Goal: Navigation & Orientation: Find specific page/section

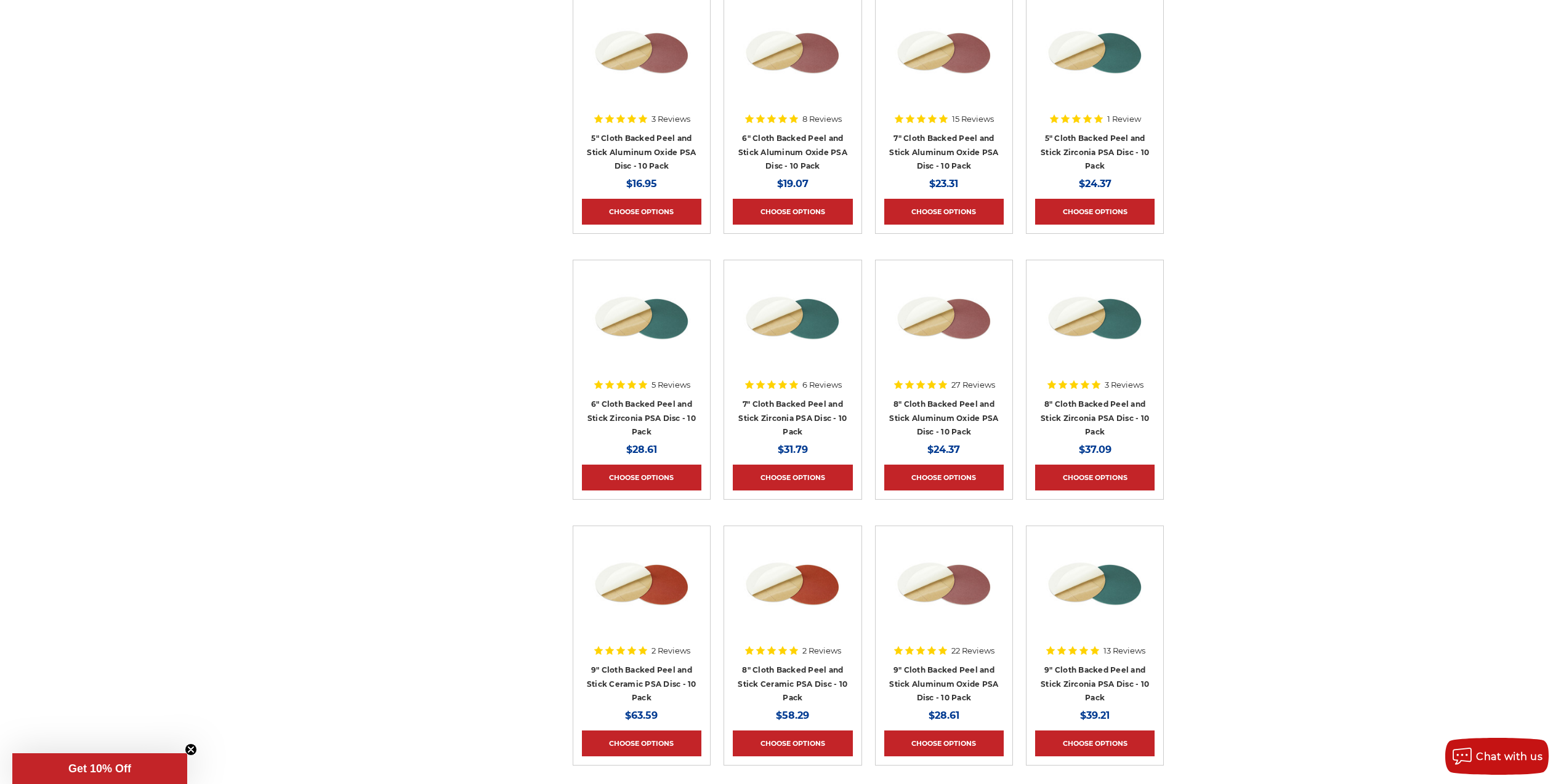
scroll to position [800, 0]
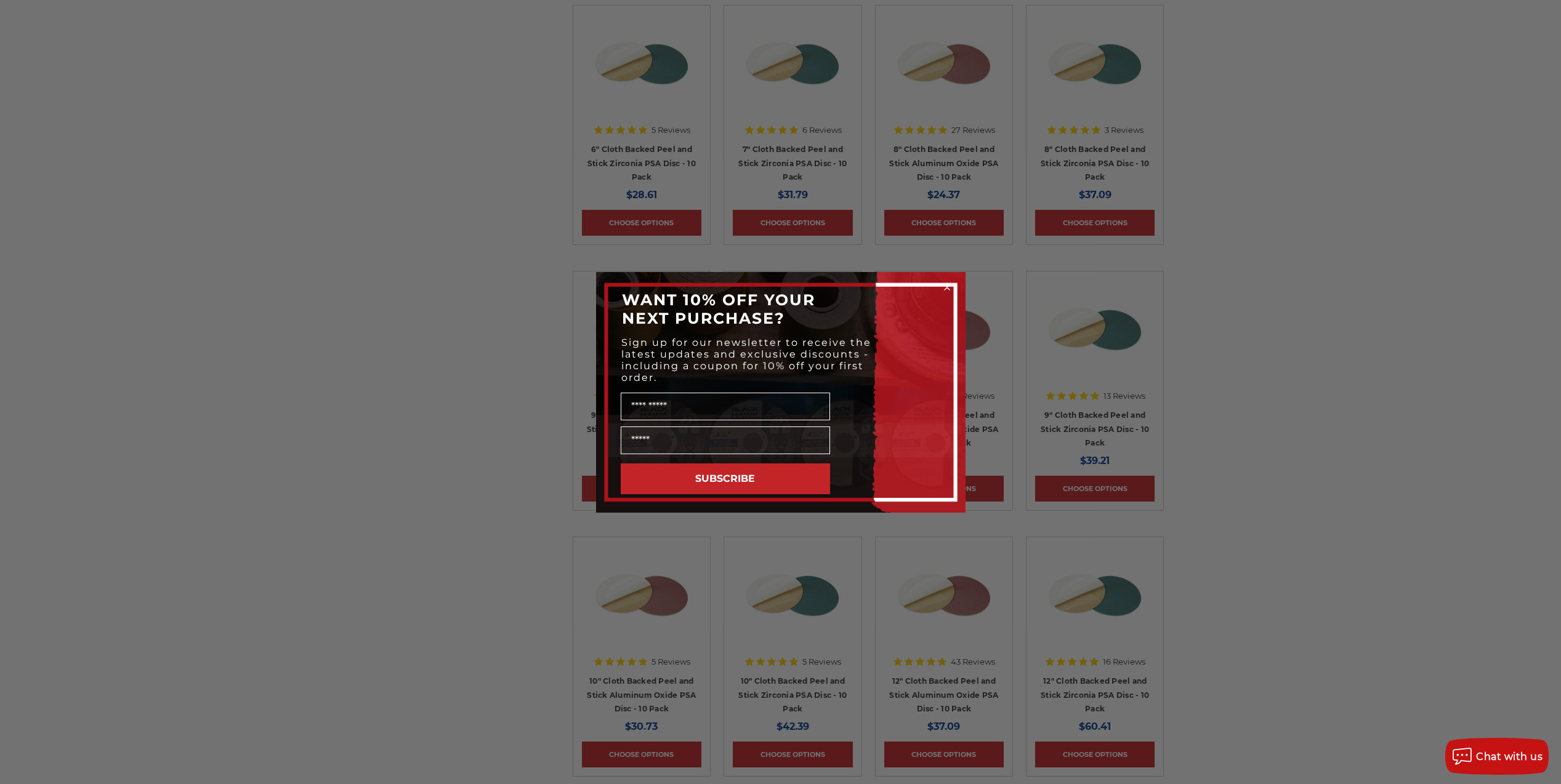
click at [951, 287] on circle "Close dialog" at bounding box center [947, 287] width 12 height 12
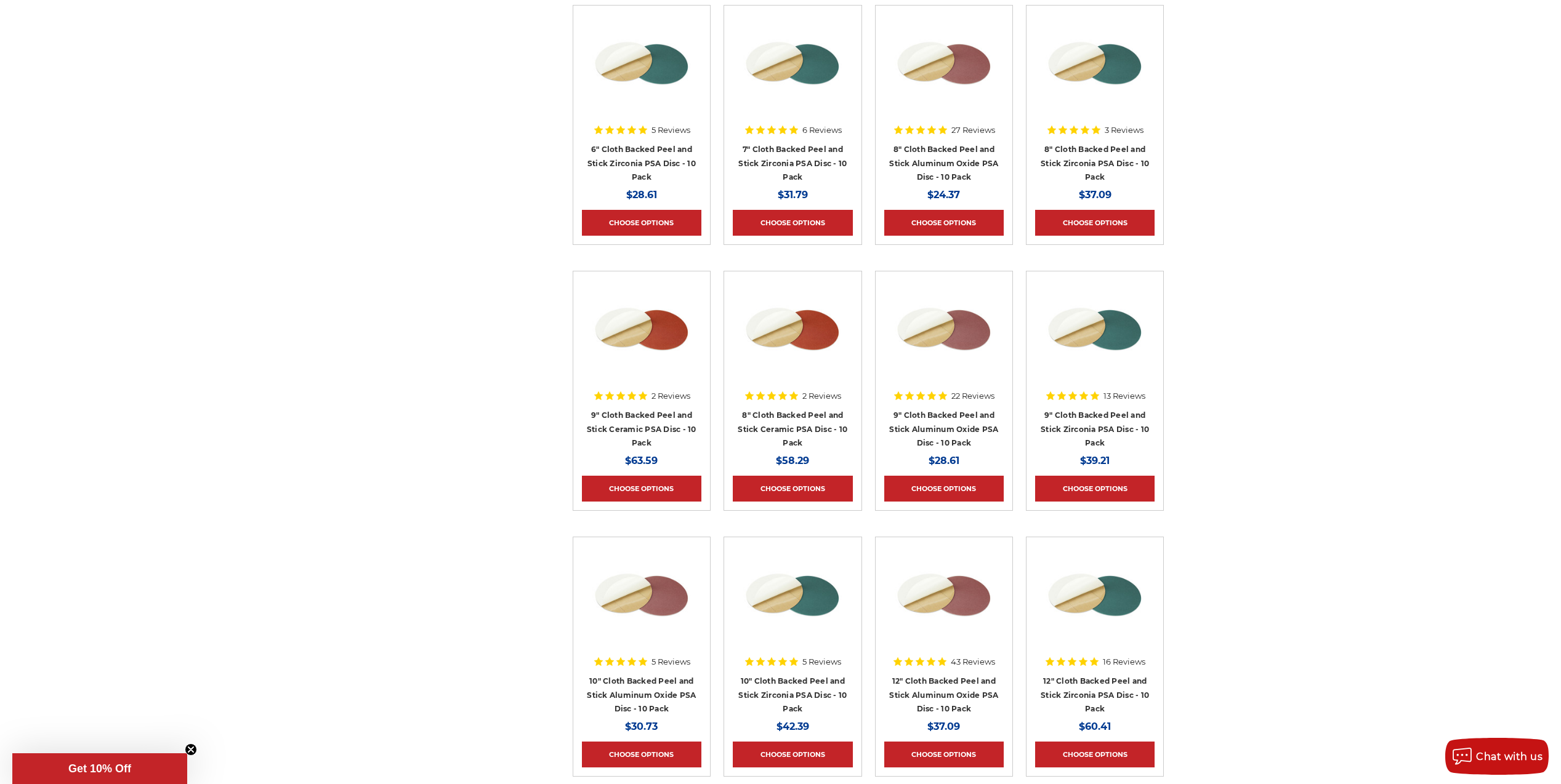
click at [1229, 289] on div "home sanding discs psa discs psa discs Refine by × Browse by Choose Your Grit, …" at bounding box center [780, 692] width 1561 height 2716
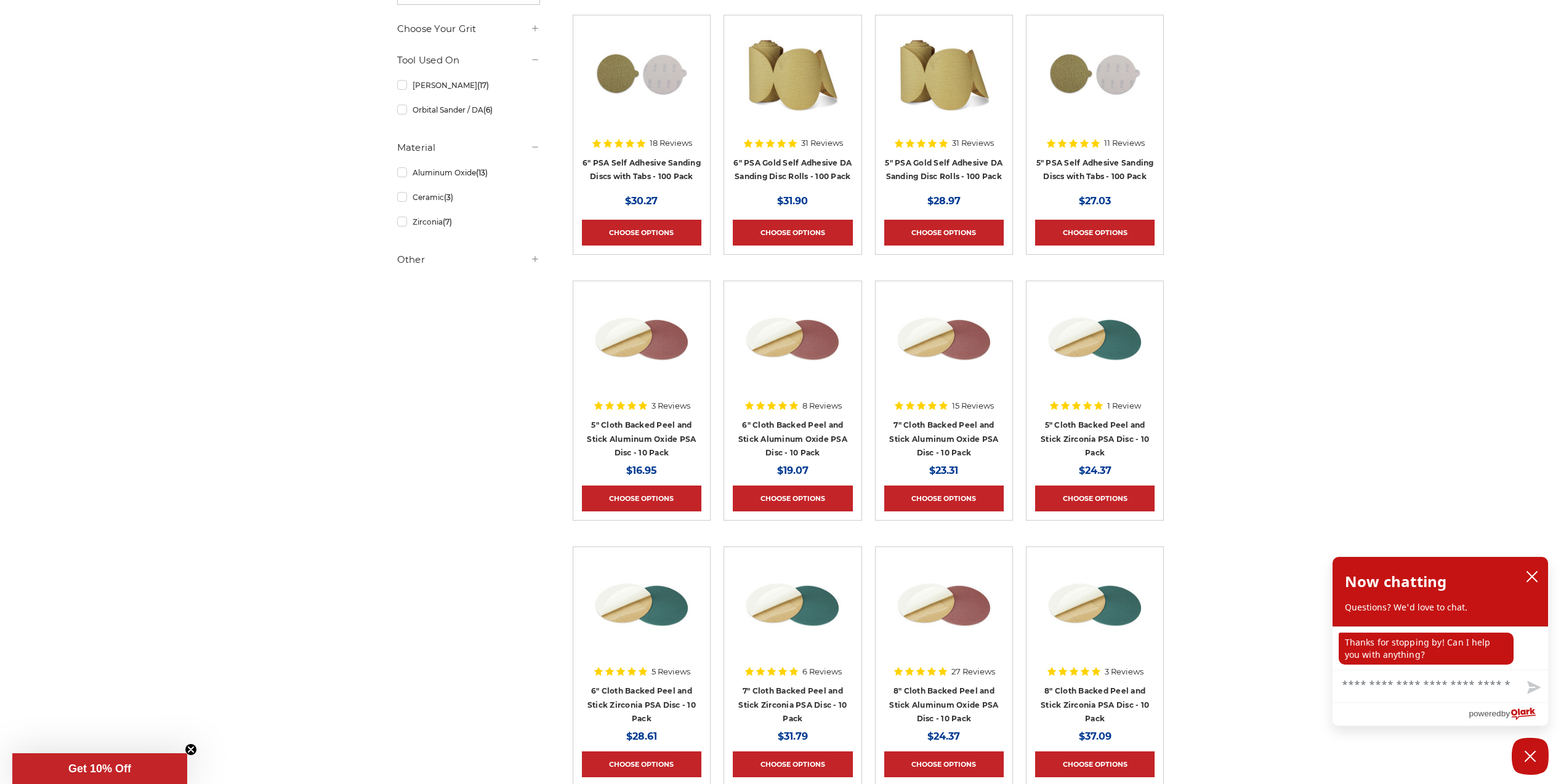
scroll to position [185, 0]
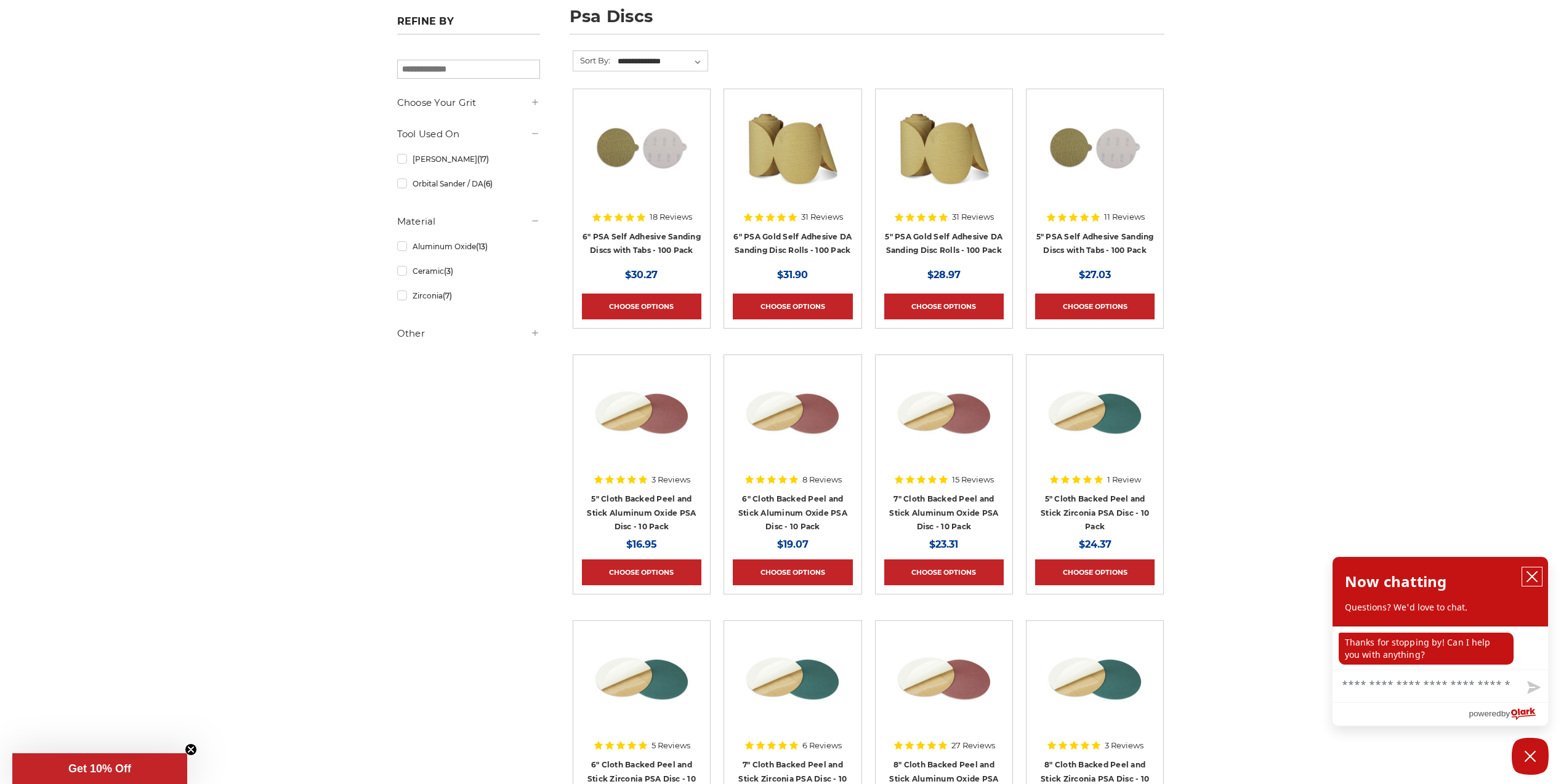
click at [1535, 581] on icon "close chatbox" at bounding box center [1532, 577] width 13 height 13
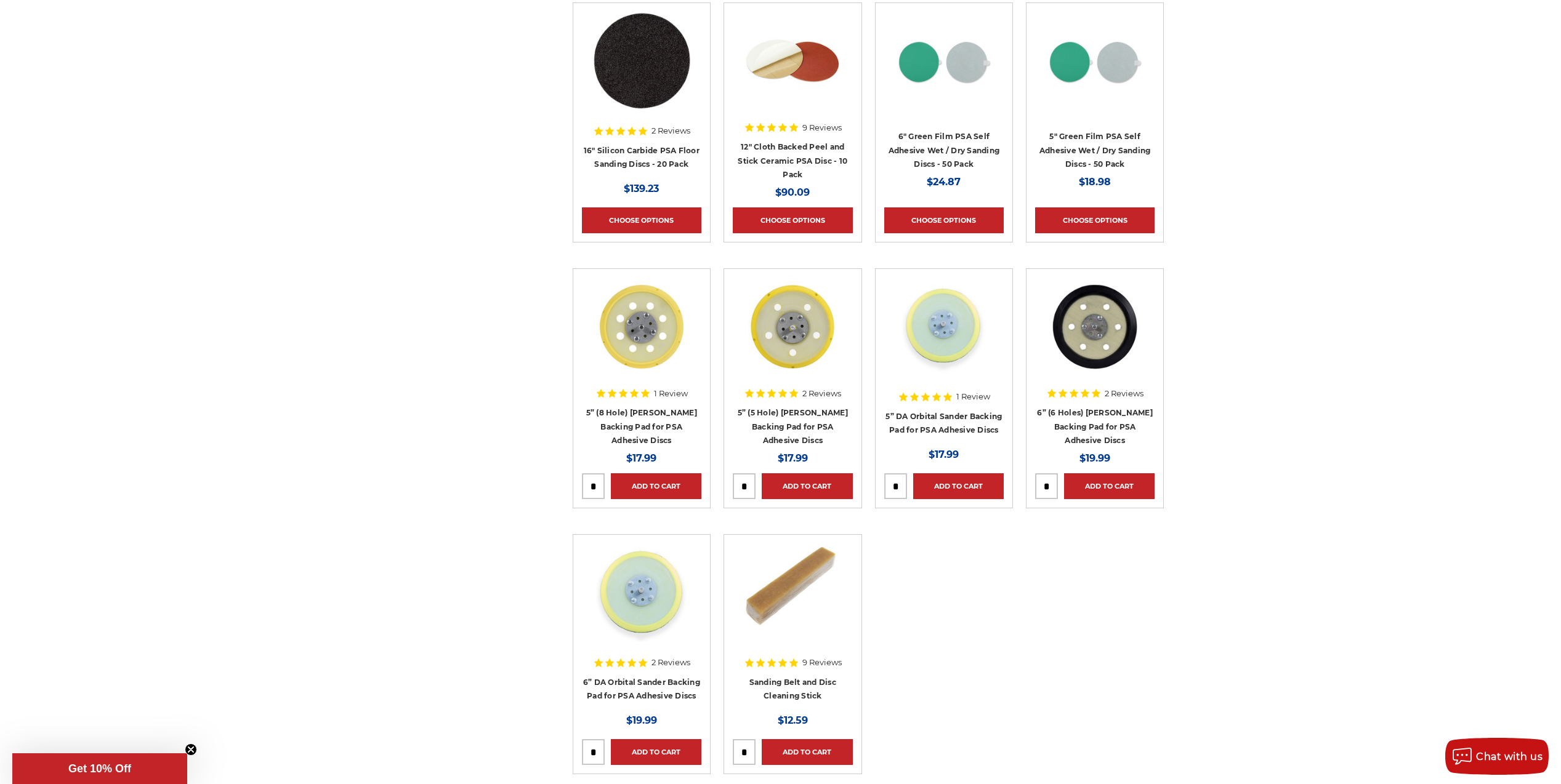
scroll to position [1662, 0]
